Goal: Task Accomplishment & Management: Use online tool/utility

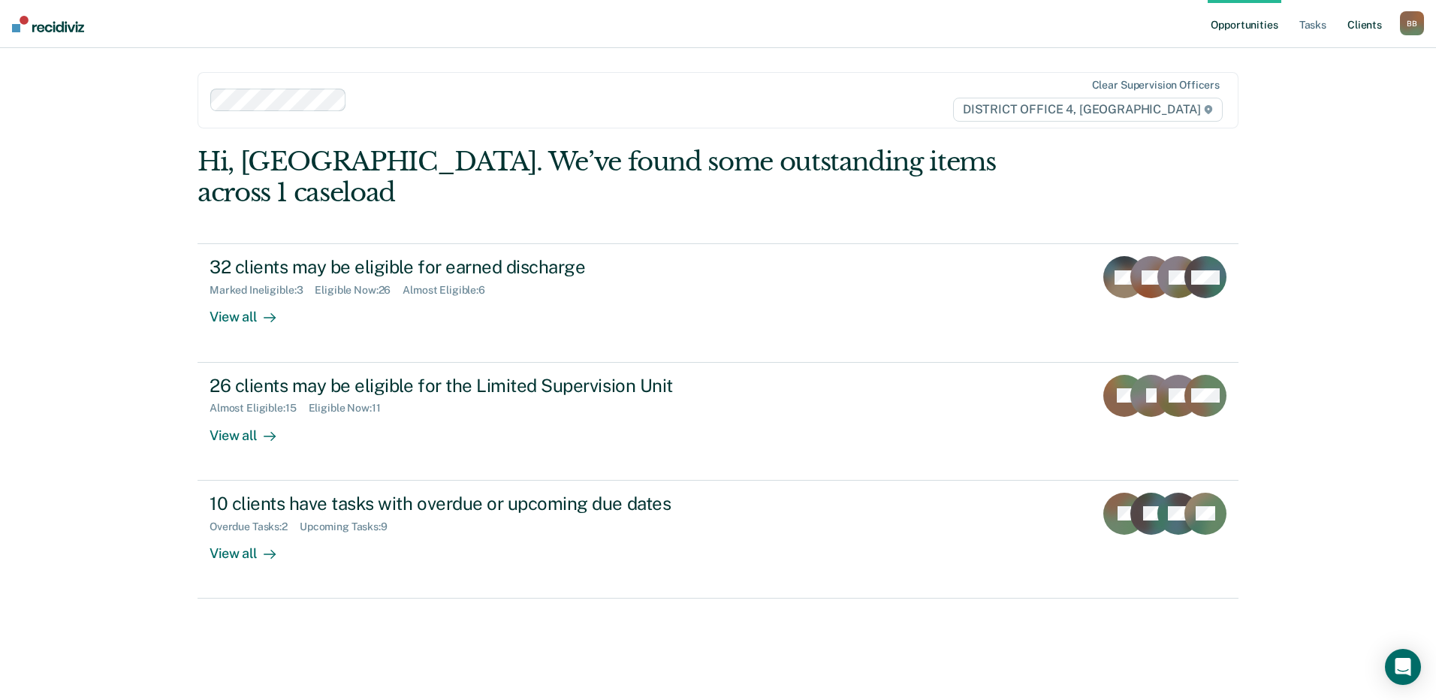
click at [1351, 21] on link "Client s" at bounding box center [1365, 24] width 41 height 48
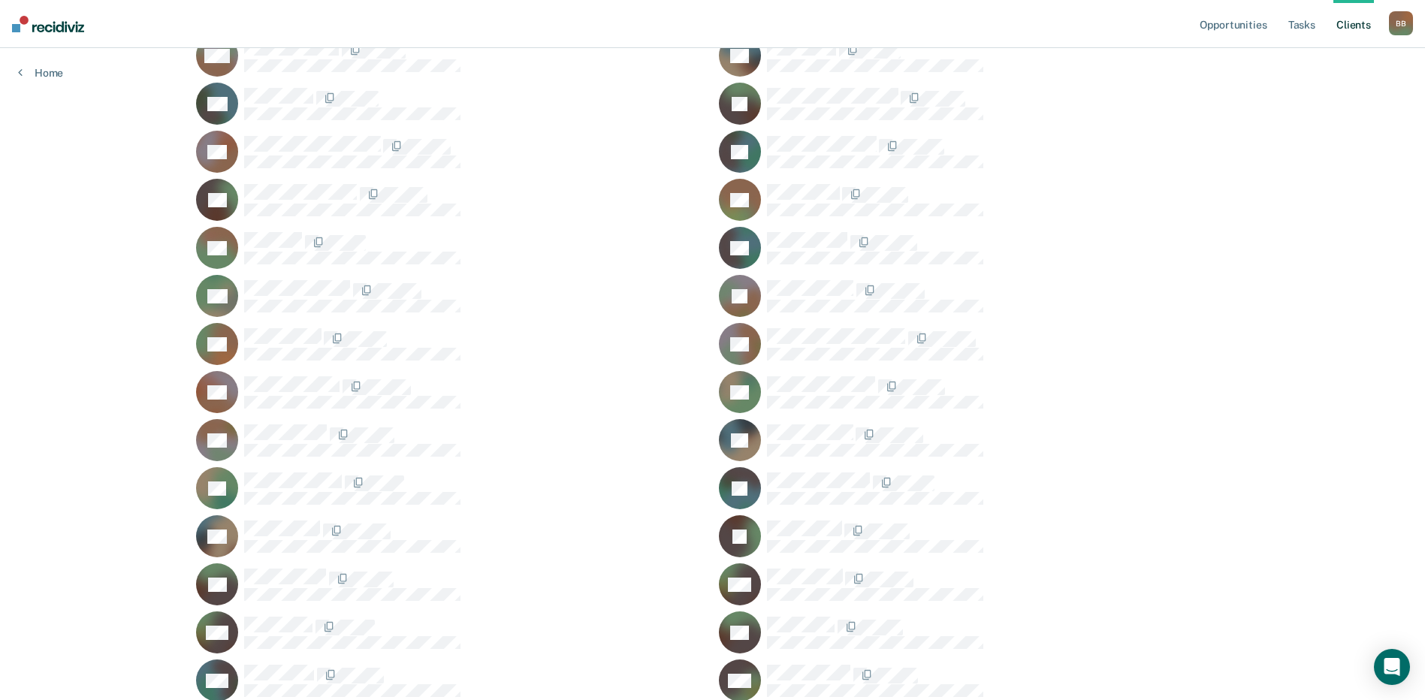
scroll to position [1137, 0]
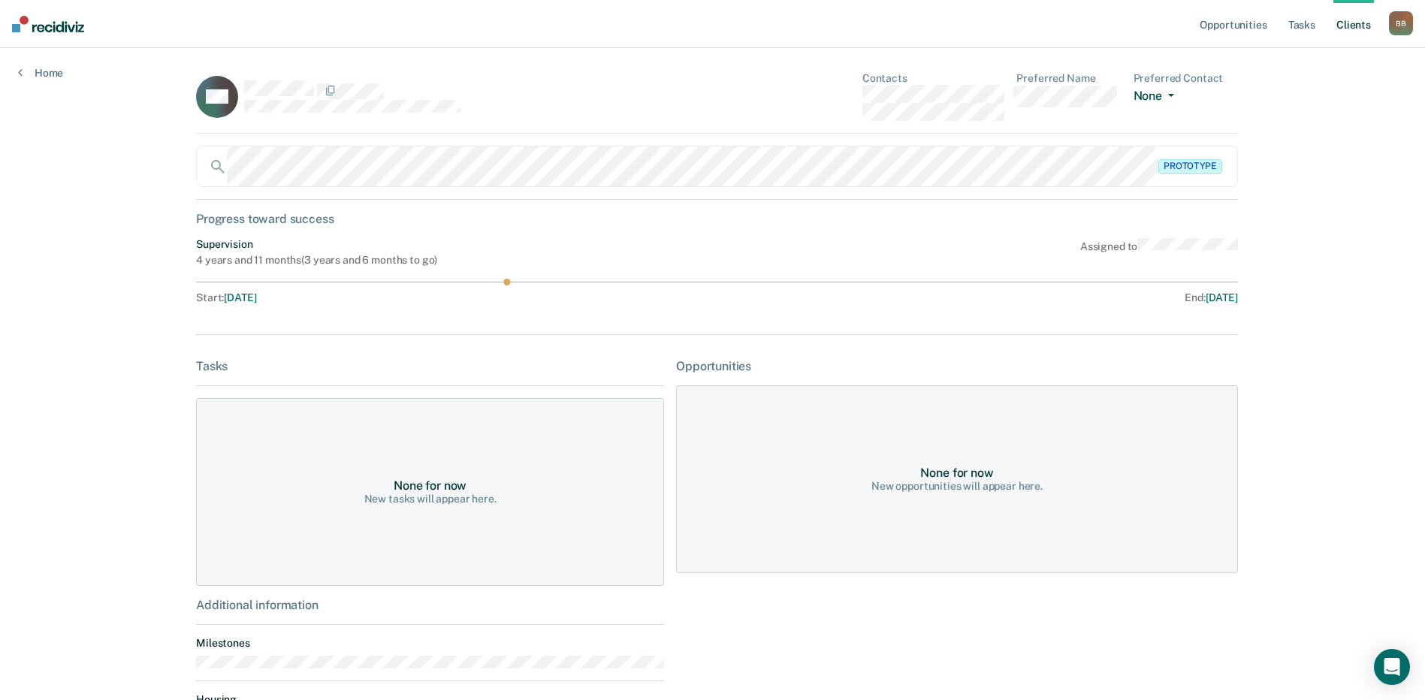
click at [1147, 97] on button "None" at bounding box center [1157, 97] width 47 height 17
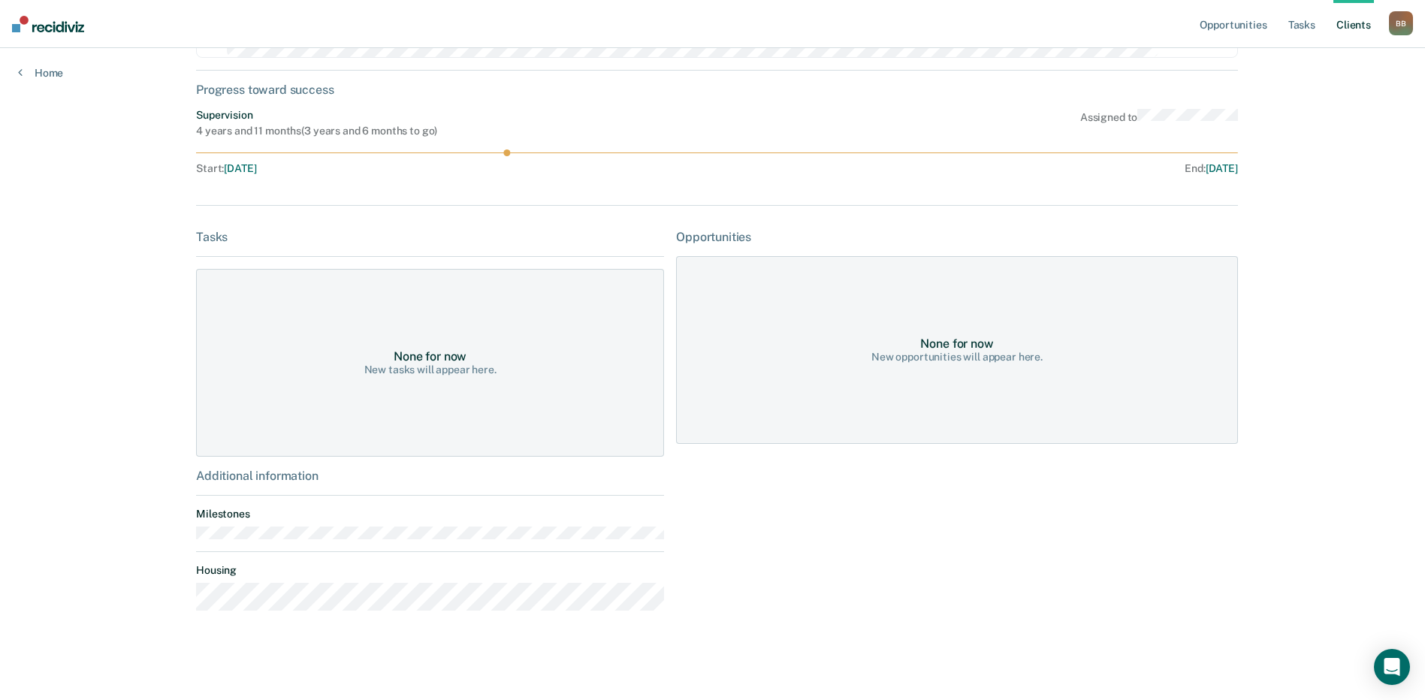
scroll to position [130, 0]
click at [24, 74] on link "Home" at bounding box center [40, 73] width 45 height 14
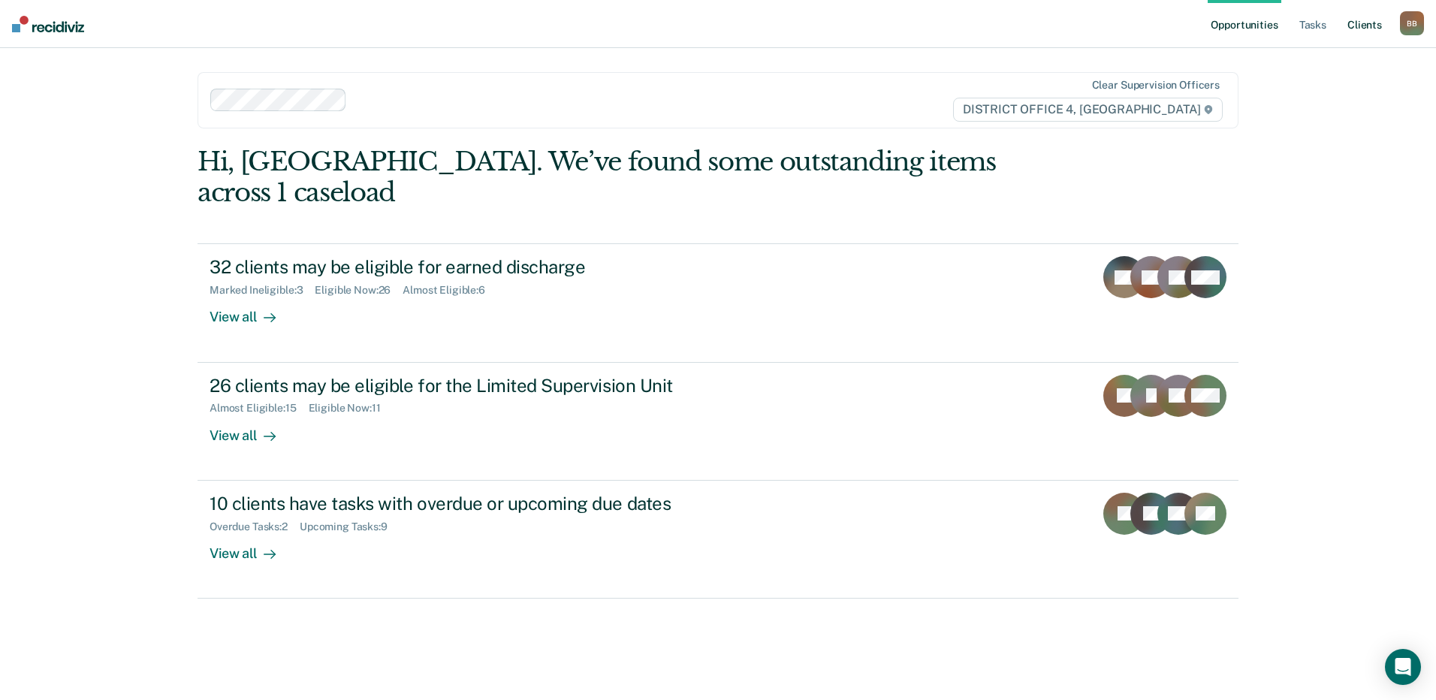
click at [1357, 26] on link "Client s" at bounding box center [1365, 24] width 41 height 48
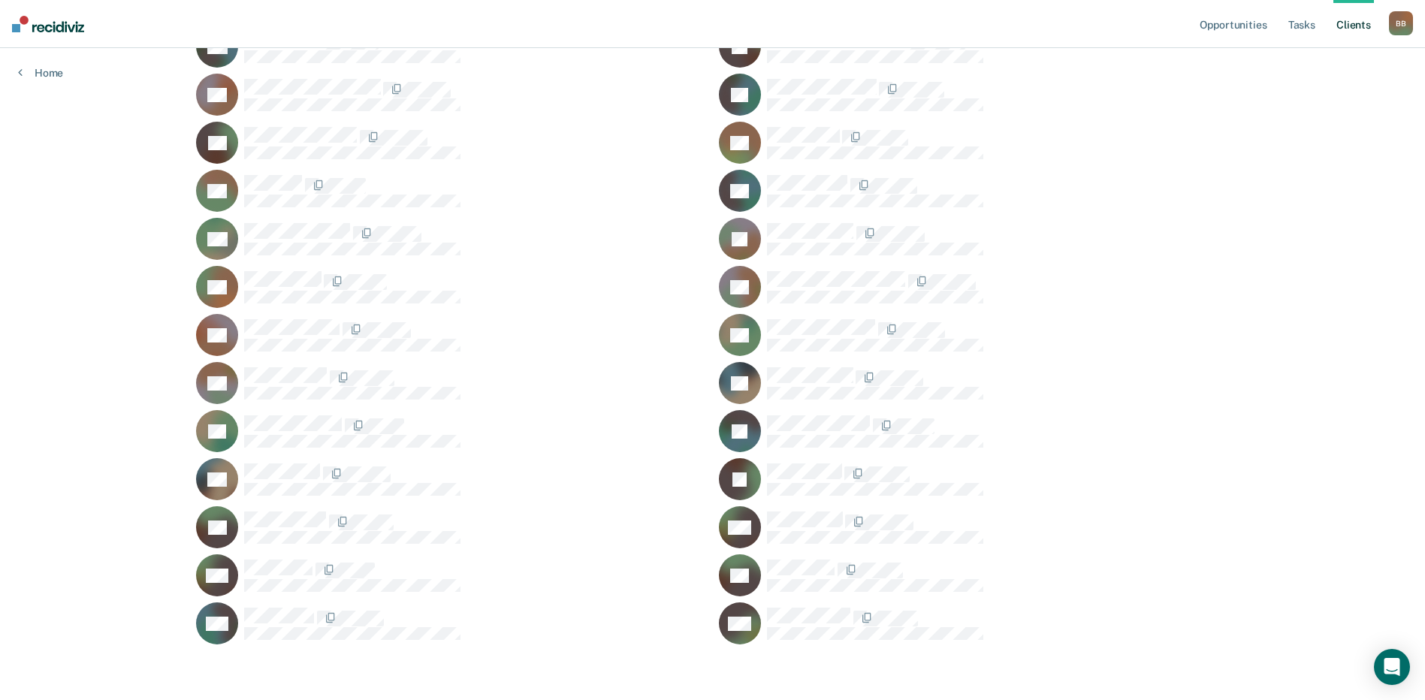
scroll to position [1137, 0]
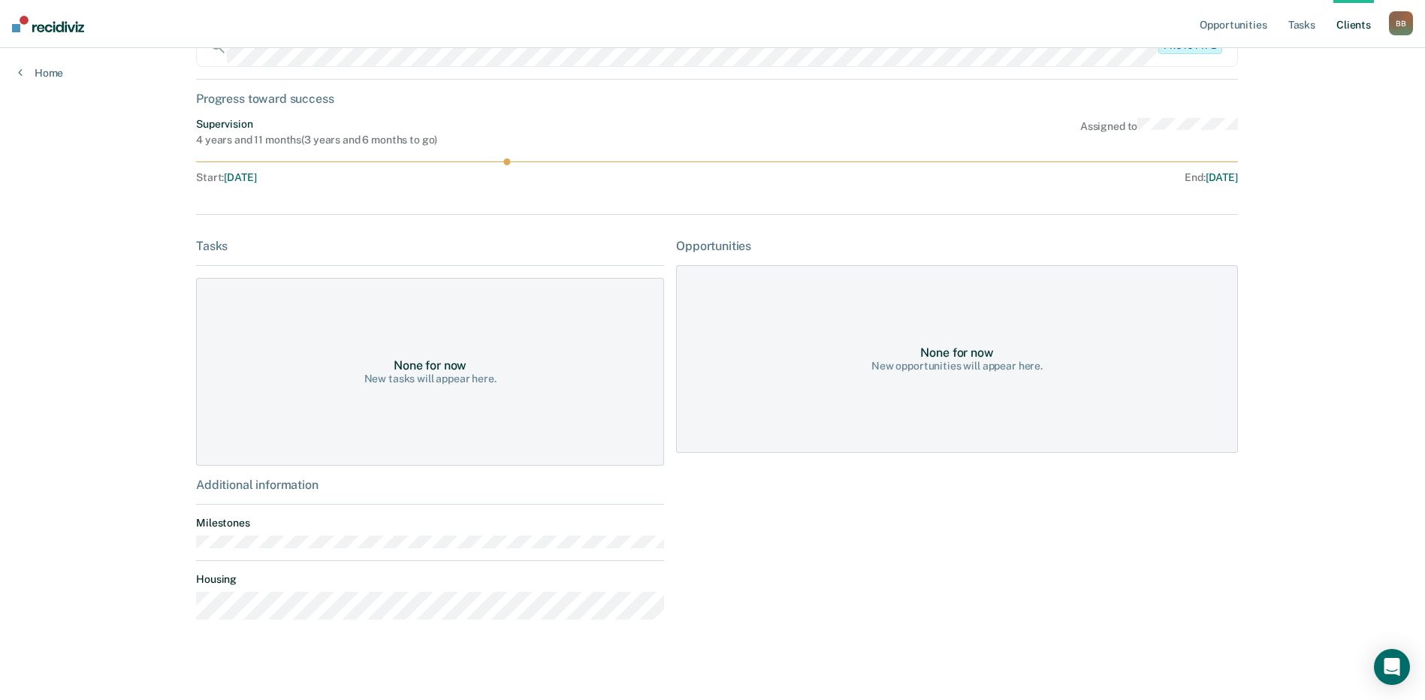
scroll to position [130, 0]
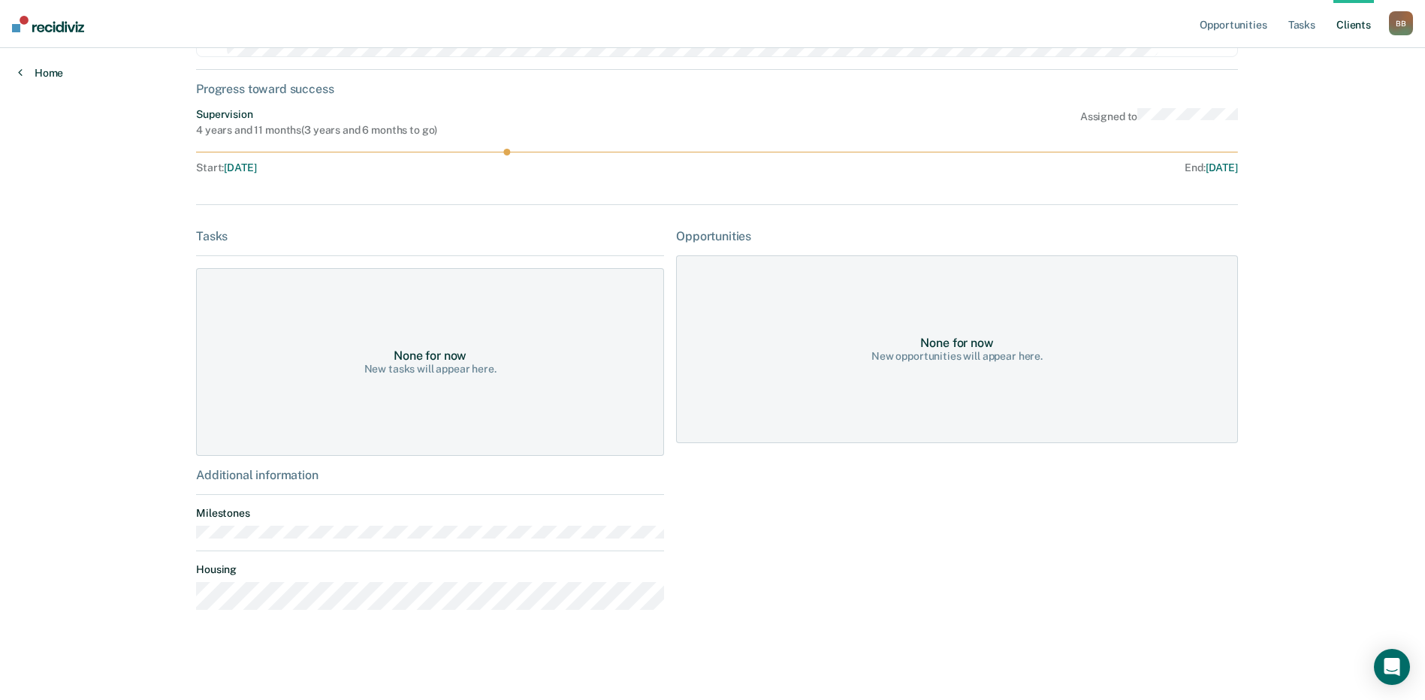
click at [45, 77] on link "Home" at bounding box center [40, 73] width 45 height 14
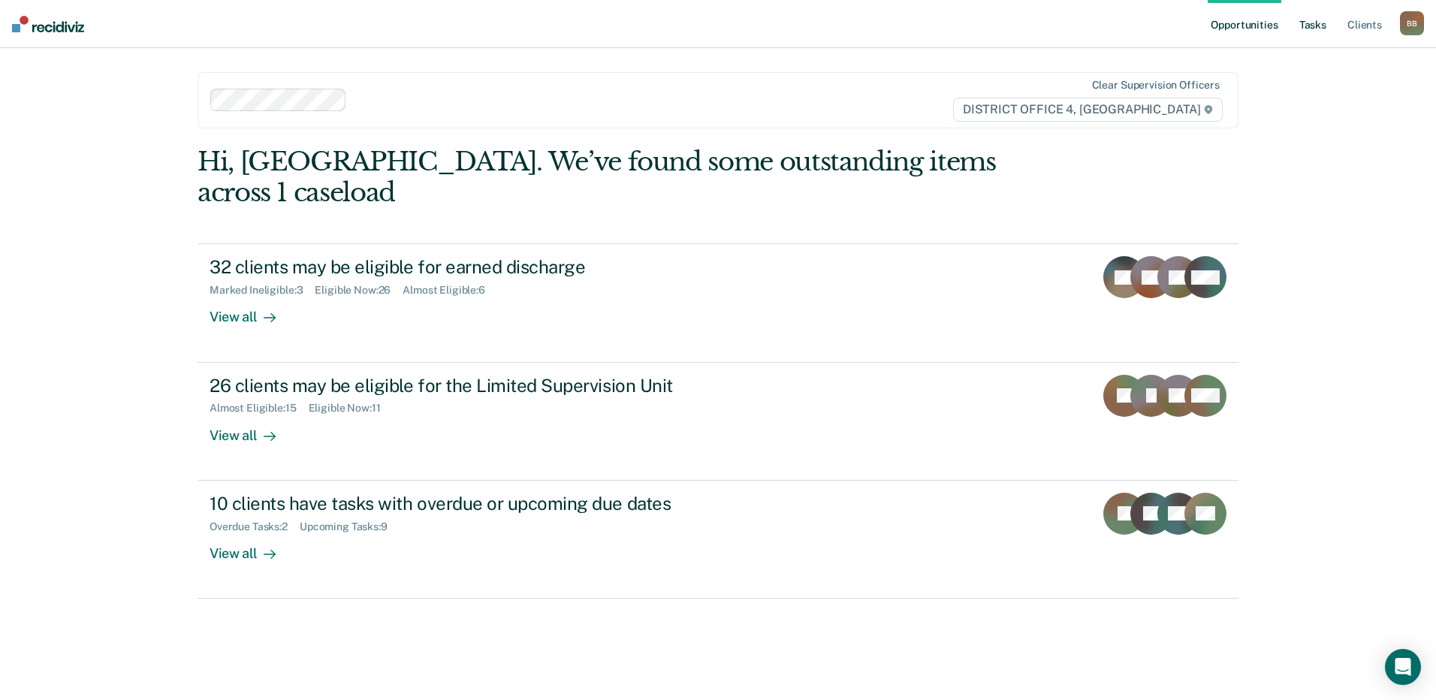
click at [1312, 28] on link "Tasks" at bounding box center [1313, 24] width 33 height 48
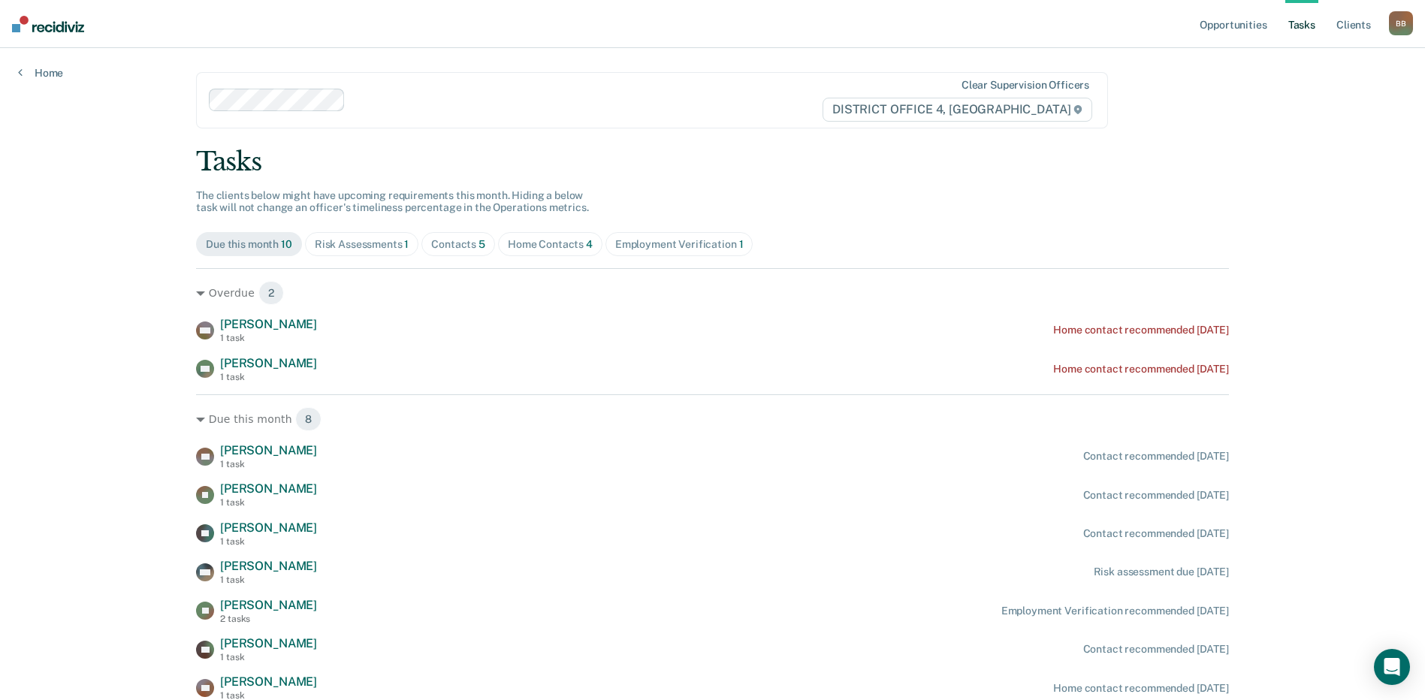
click at [529, 255] on span "Home Contacts 4" at bounding box center [550, 244] width 104 height 24
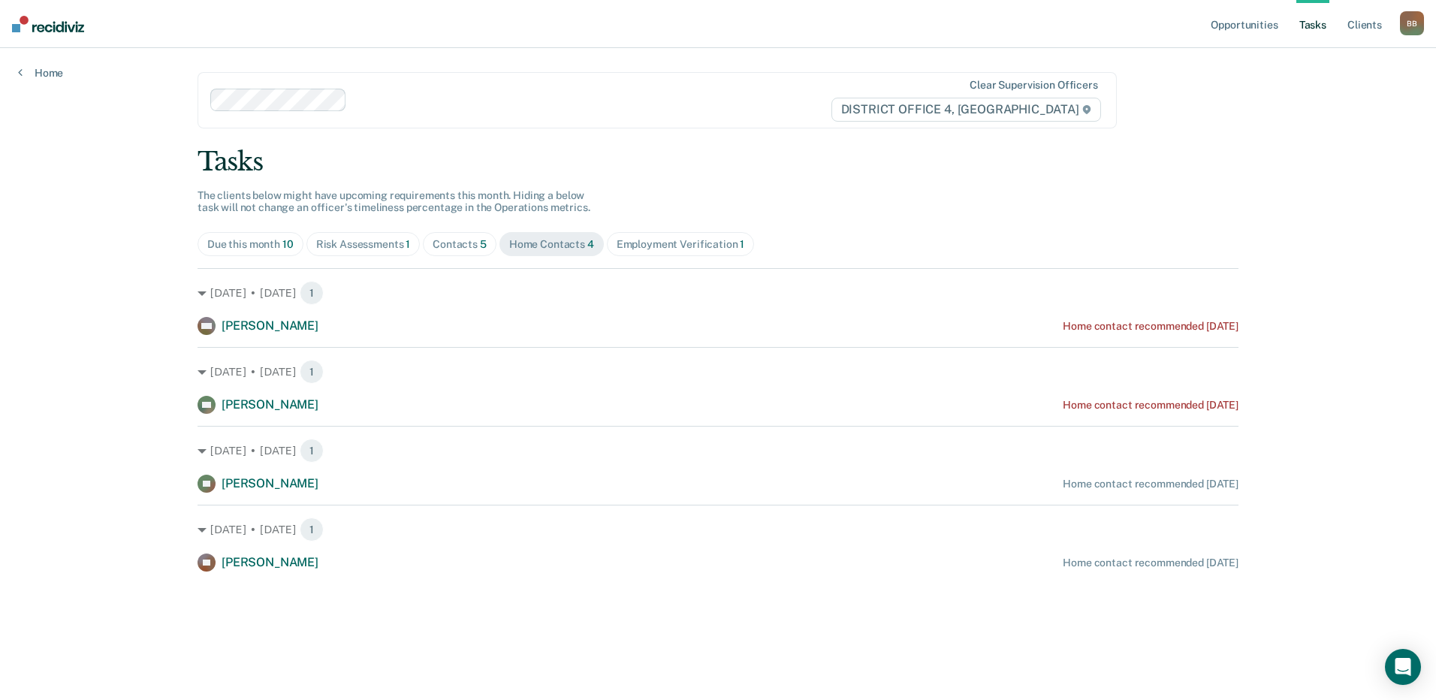
click at [252, 249] on div "Due this month 10" at bounding box center [250, 244] width 86 height 13
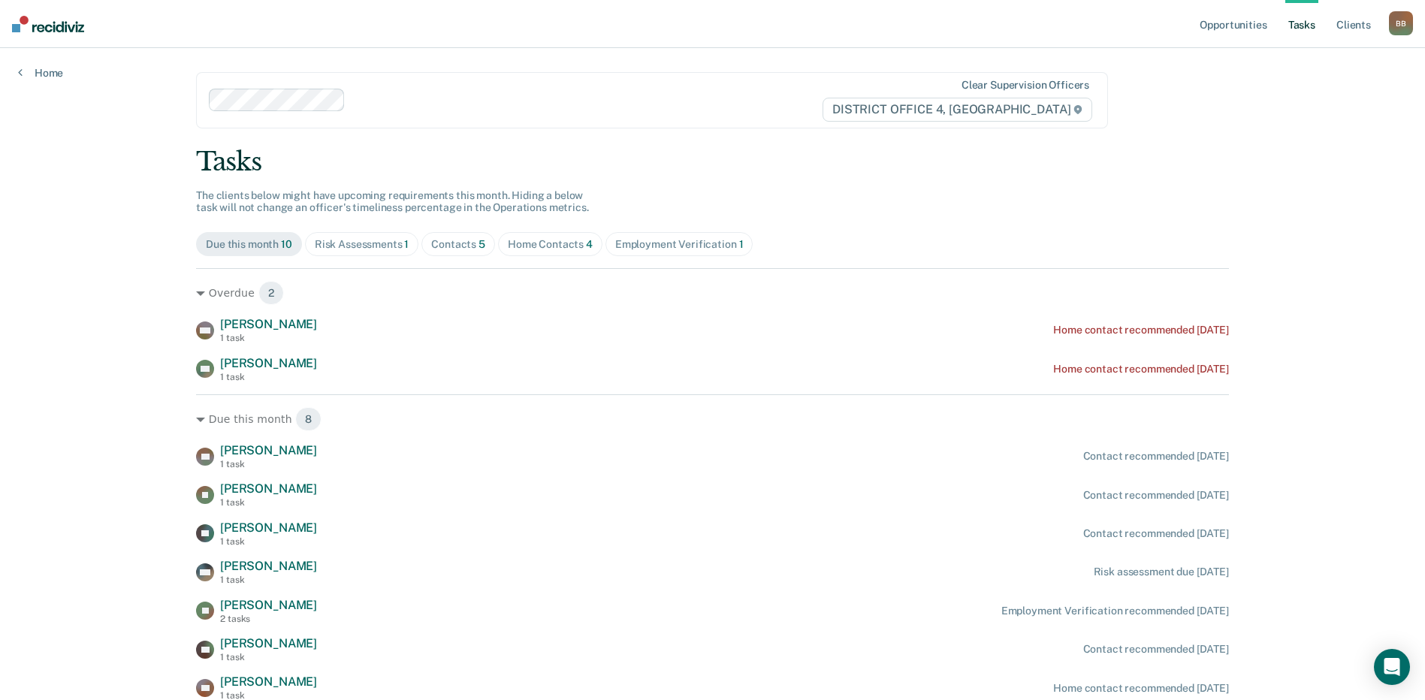
click at [699, 246] on div "Employment Verification 1" at bounding box center [679, 244] width 128 height 13
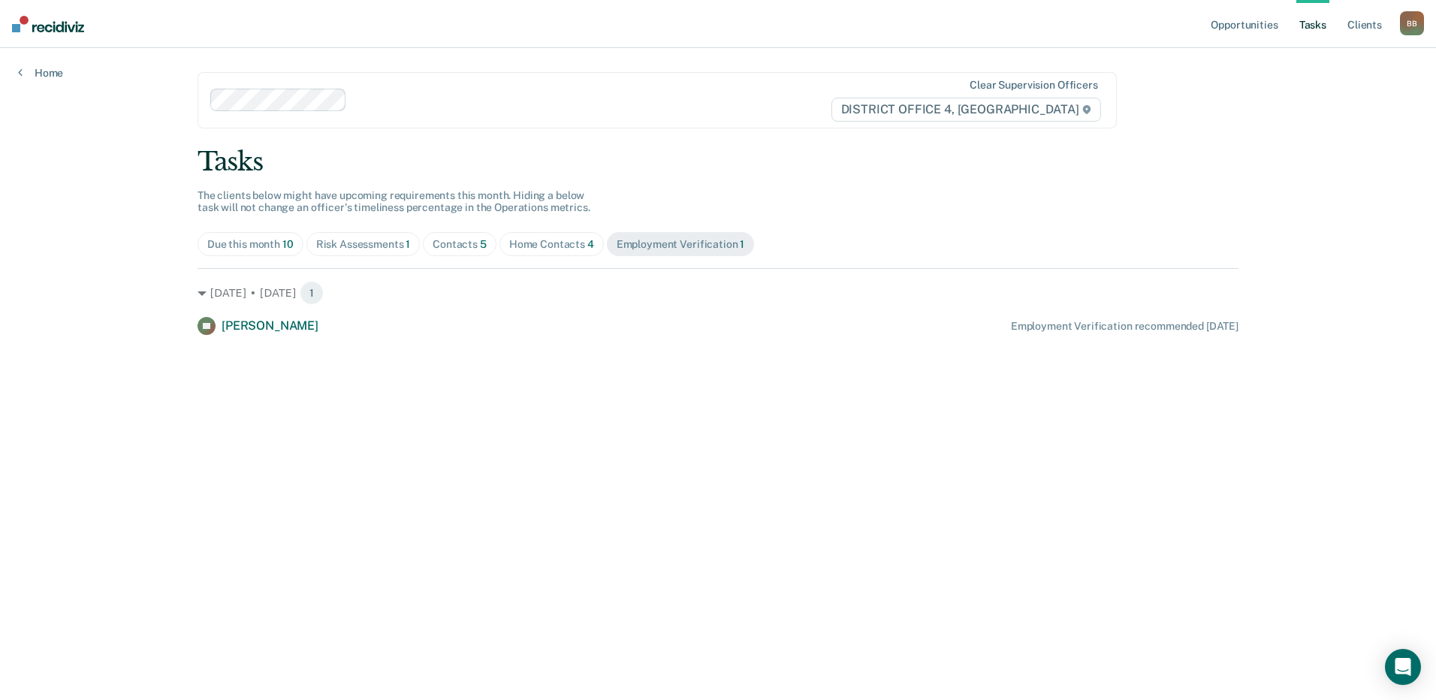
click at [241, 248] on div "Due this month 10" at bounding box center [250, 244] width 86 height 13
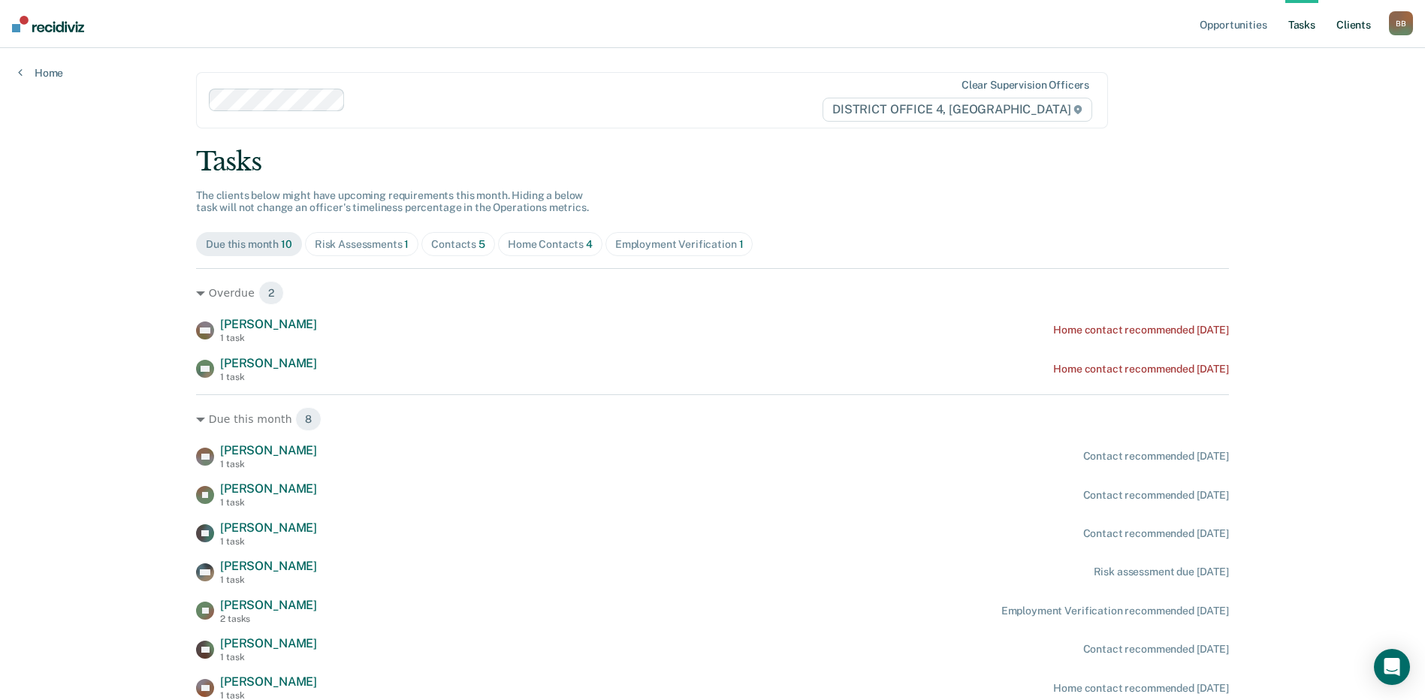
click at [1345, 29] on link "Client s" at bounding box center [1353, 24] width 41 height 48
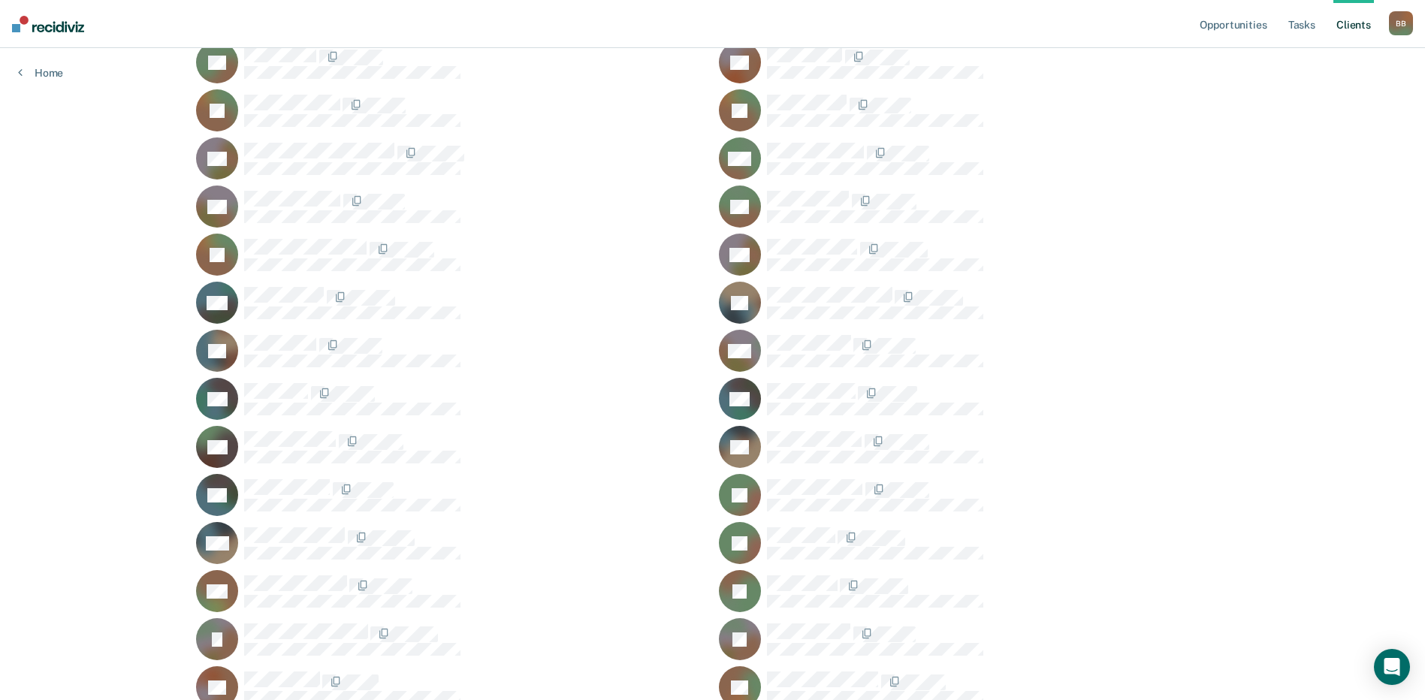
scroll to position [376, 0]
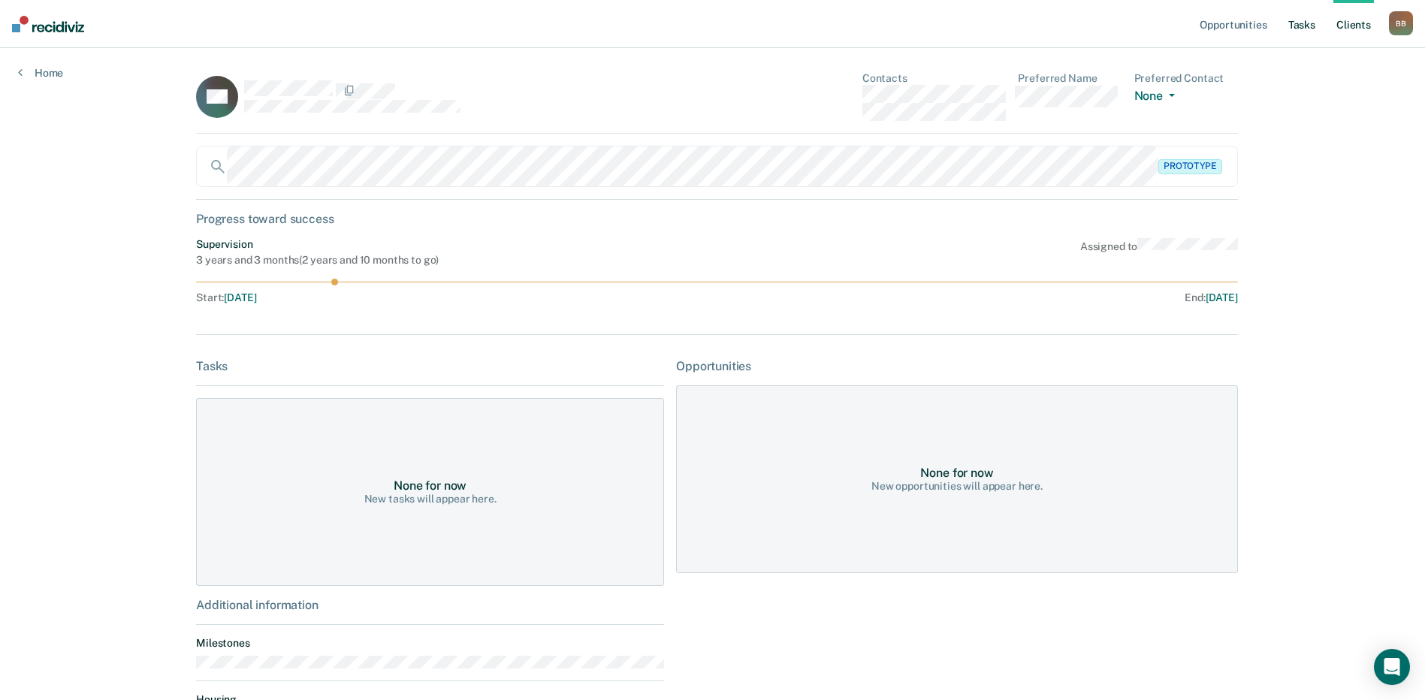
click at [1297, 29] on link "Tasks" at bounding box center [1301, 24] width 33 height 48
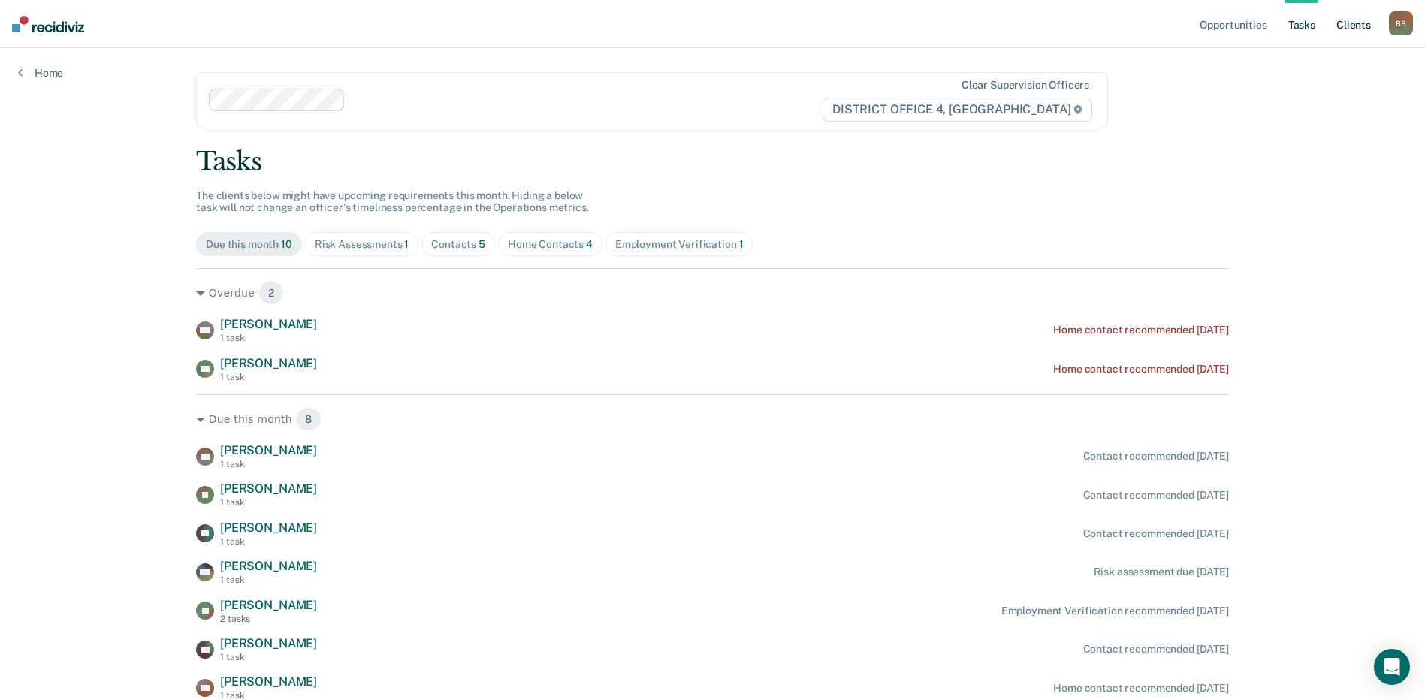
click at [1344, 38] on link "Client s" at bounding box center [1353, 24] width 41 height 48
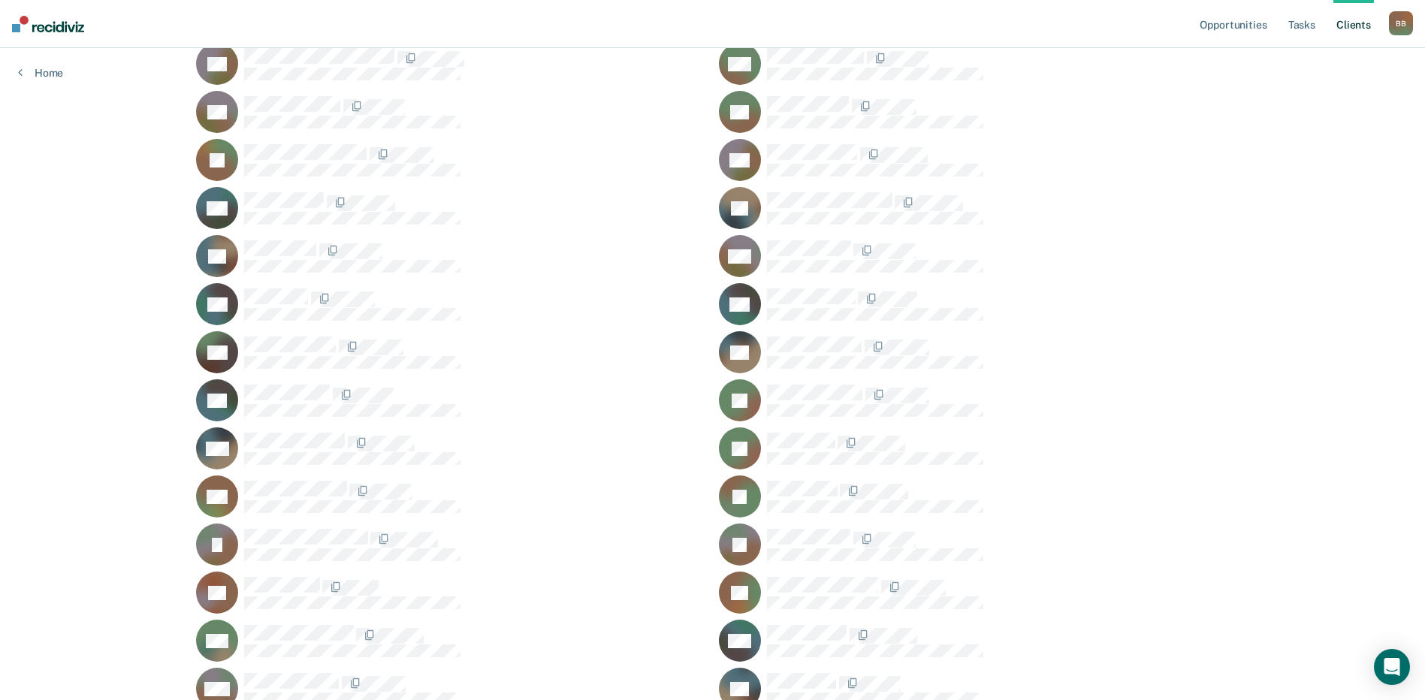
scroll to position [451, 0]
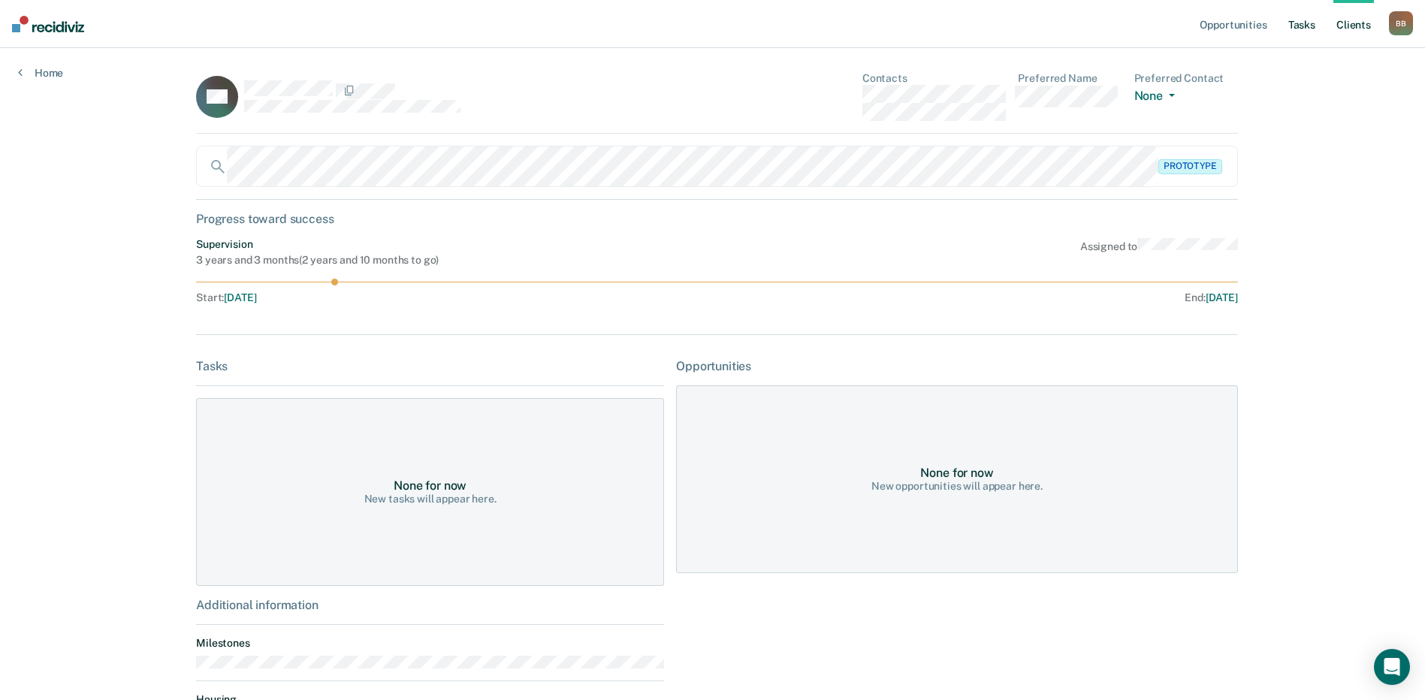
click at [1309, 29] on link "Tasks" at bounding box center [1301, 24] width 33 height 48
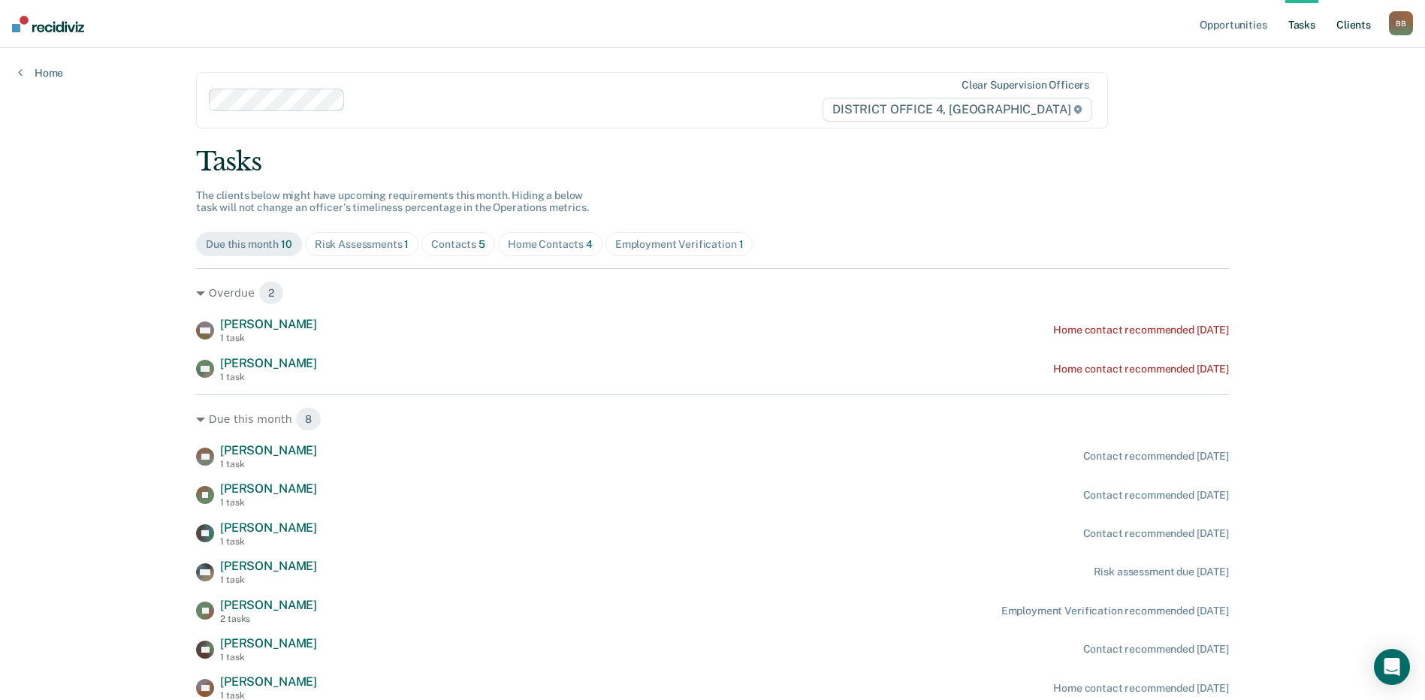
click at [1347, 30] on link "Client s" at bounding box center [1353, 24] width 41 height 48
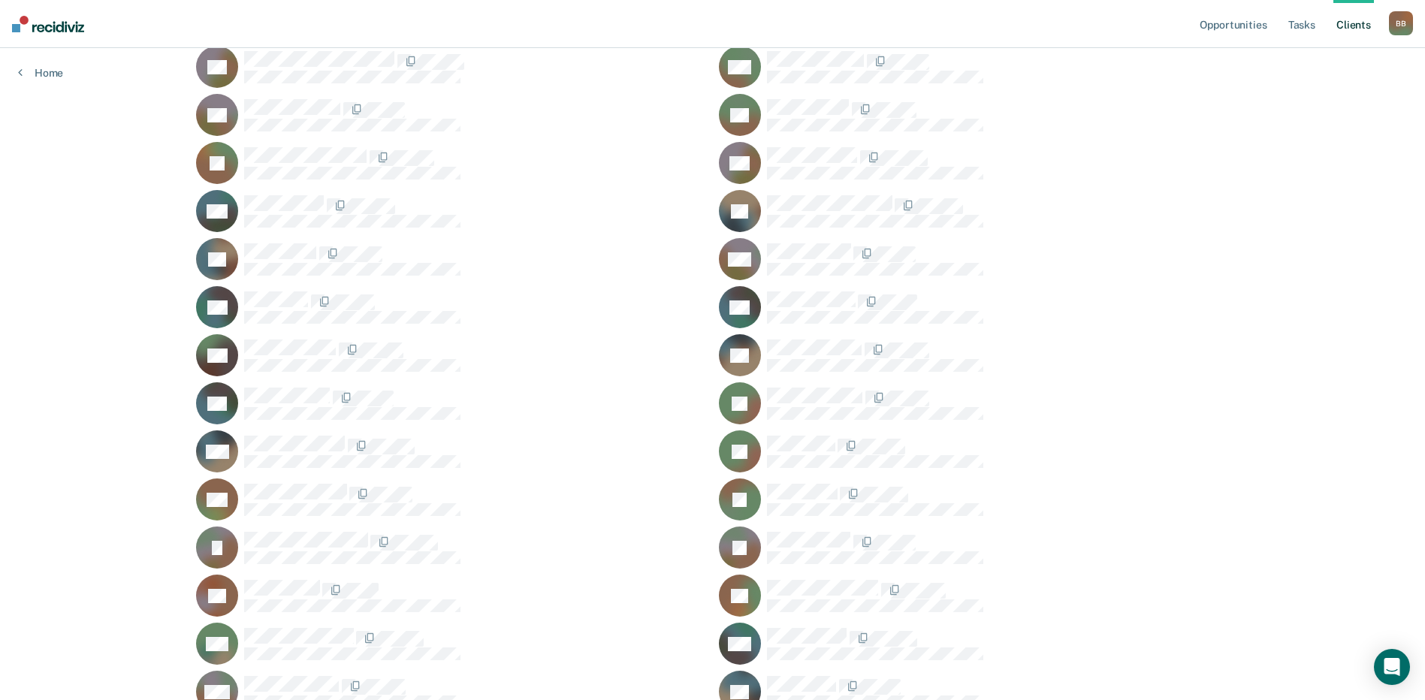
scroll to position [451, 0]
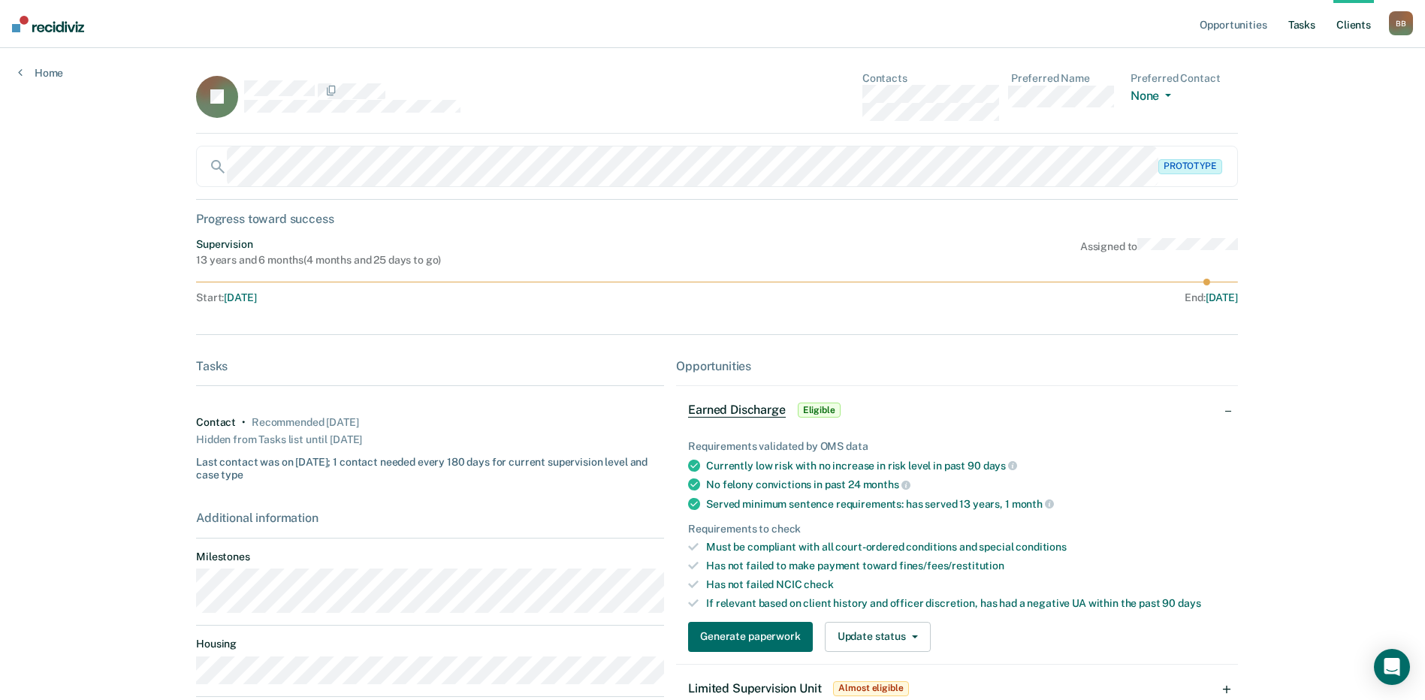
click at [1305, 30] on link "Tasks" at bounding box center [1301, 24] width 33 height 48
